Goal: Information Seeking & Learning: Learn about a topic

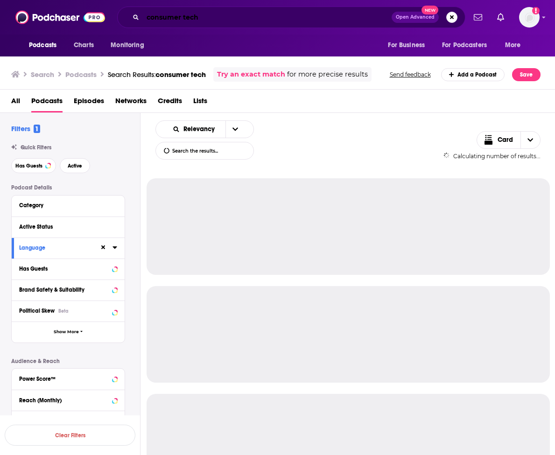
click at [194, 19] on input "consumer tech" at bounding box center [267, 17] width 249 height 15
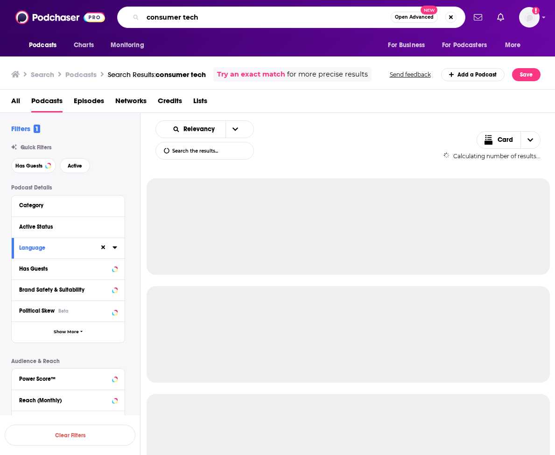
click at [194, 19] on input "consumer tech" at bounding box center [267, 17] width 248 height 15
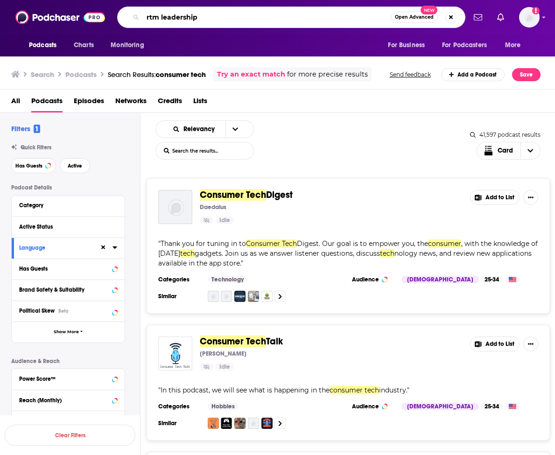
type input "rtm leadership"
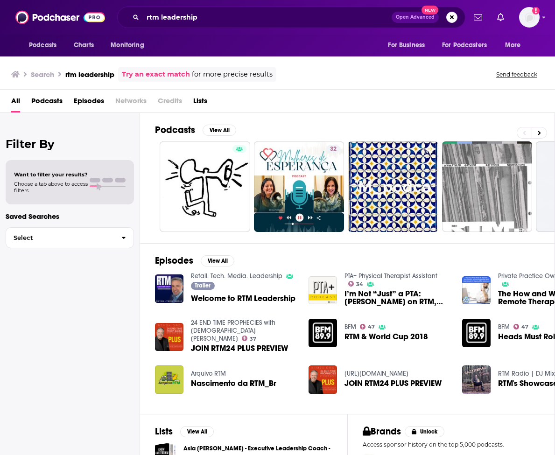
click at [248, 297] on span "Welcome to RTM Leadership" at bounding box center [243, 298] width 105 height 8
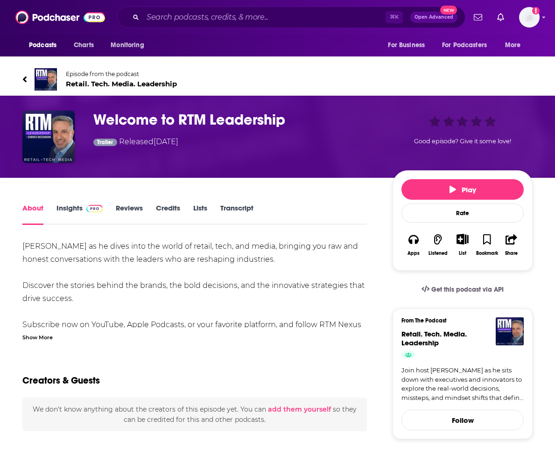
click at [112, 87] on span "Retail. Tech. Media. Leadership" at bounding box center [121, 83] width 111 height 9
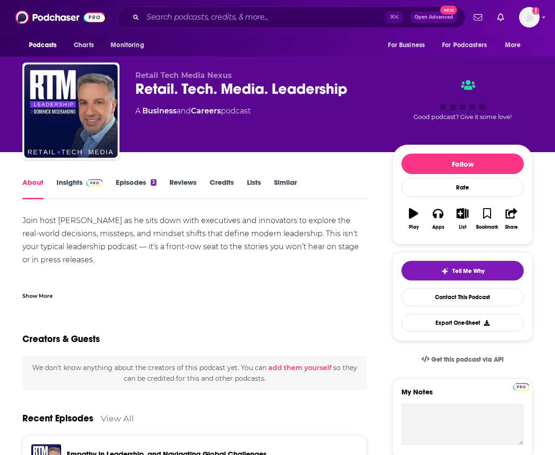
click at [67, 185] on link "Insights" at bounding box center [79, 188] width 46 height 21
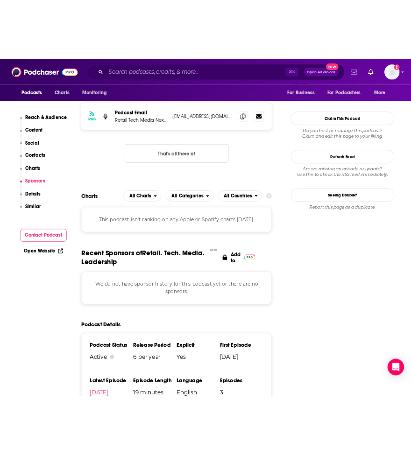
scroll to position [844, 0]
